Goal: Navigation & Orientation: Find specific page/section

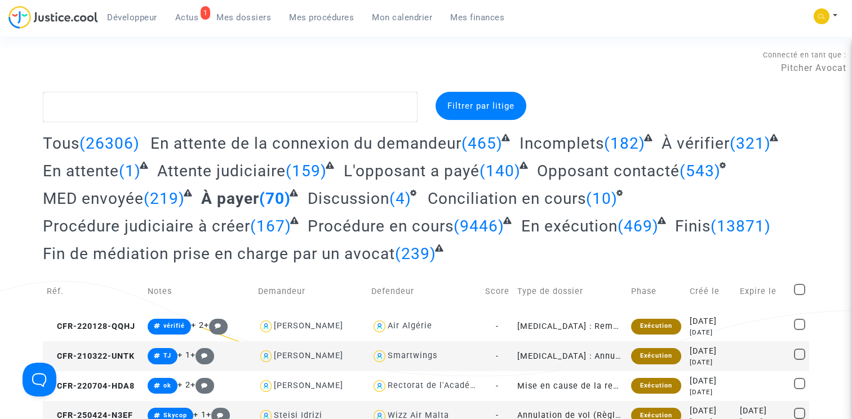
click at [319, 24] on link "Mes procédures" at bounding box center [321, 17] width 83 height 17
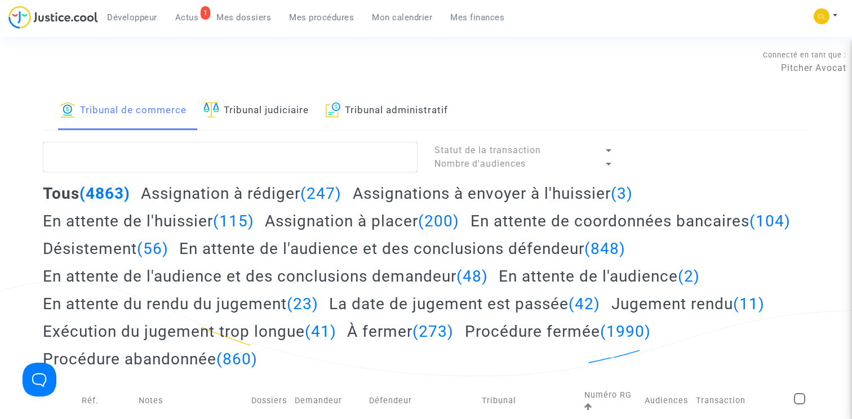
click at [340, 218] on h2 "Assignation à placer (200)" at bounding box center [362, 221] width 194 height 20
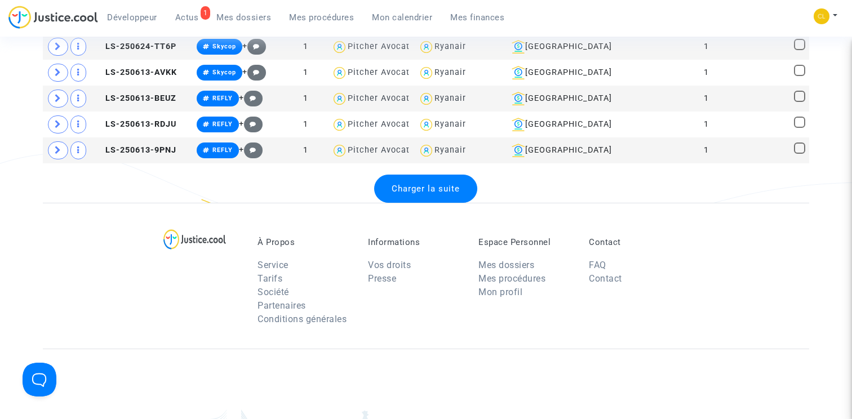
scroll to position [1551, 0]
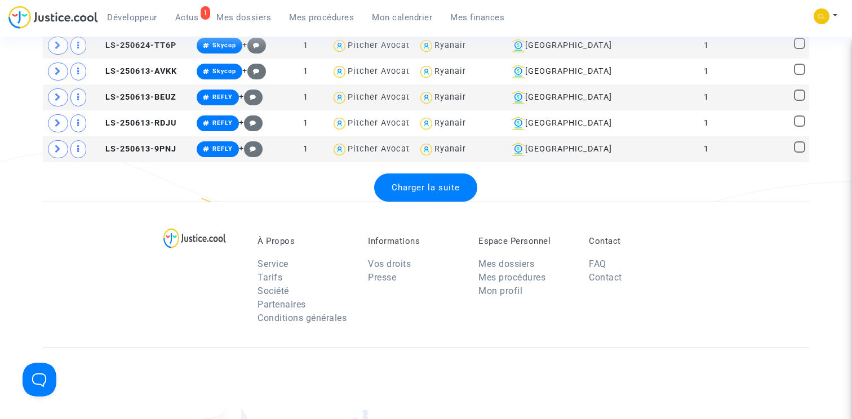
click at [420, 202] on div "Charger la suite" at bounding box center [425, 188] width 103 height 28
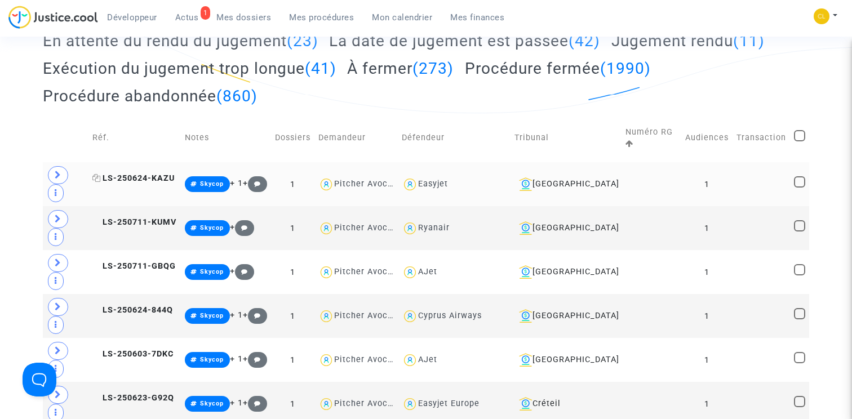
scroll to position [0, 0]
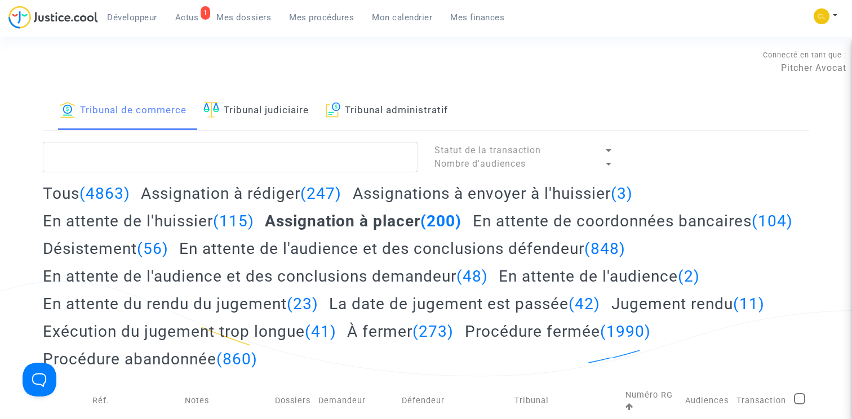
click at [170, 65] on div "Connecté en tant que : Pitcher Avocat" at bounding box center [423, 61] width 847 height 27
click at [254, 16] on span "Mes dossiers" at bounding box center [243, 17] width 55 height 10
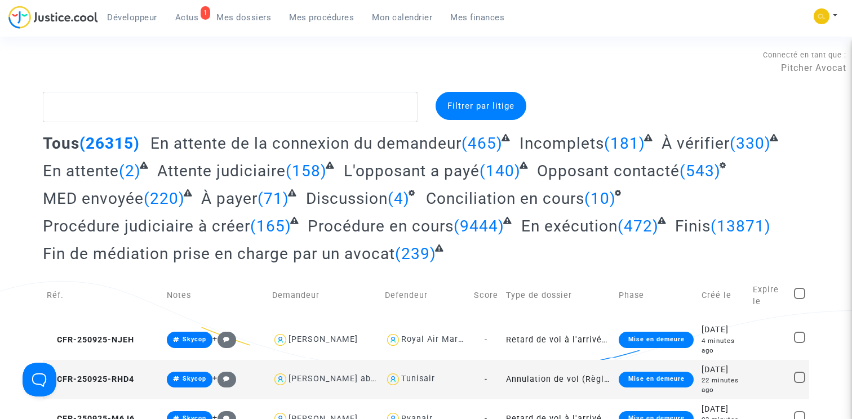
click at [192, 19] on span "Actus" at bounding box center [187, 17] width 24 height 10
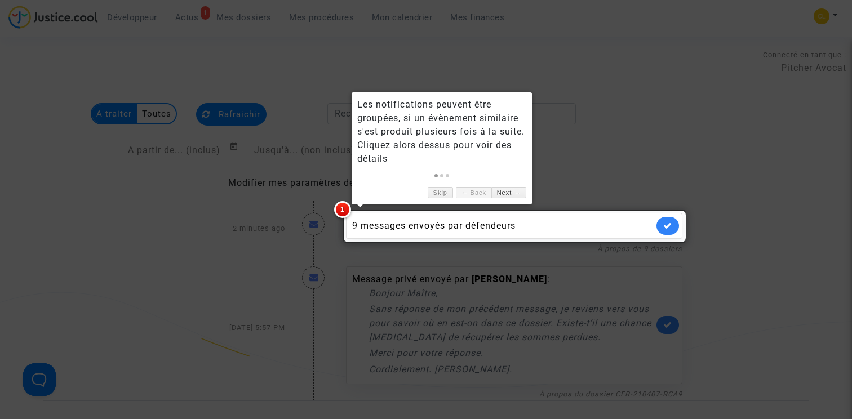
click at [236, 12] on div at bounding box center [426, 209] width 852 height 419
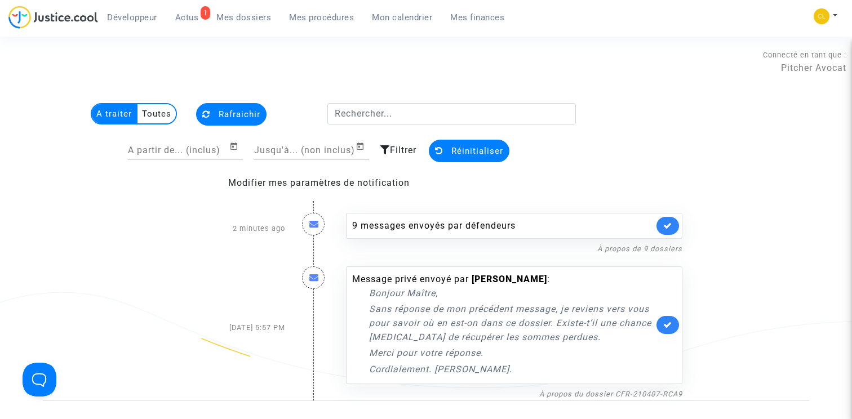
click at [236, 14] on span "Mes dossiers" at bounding box center [243, 17] width 55 height 10
